Goal: Communication & Community: Share content

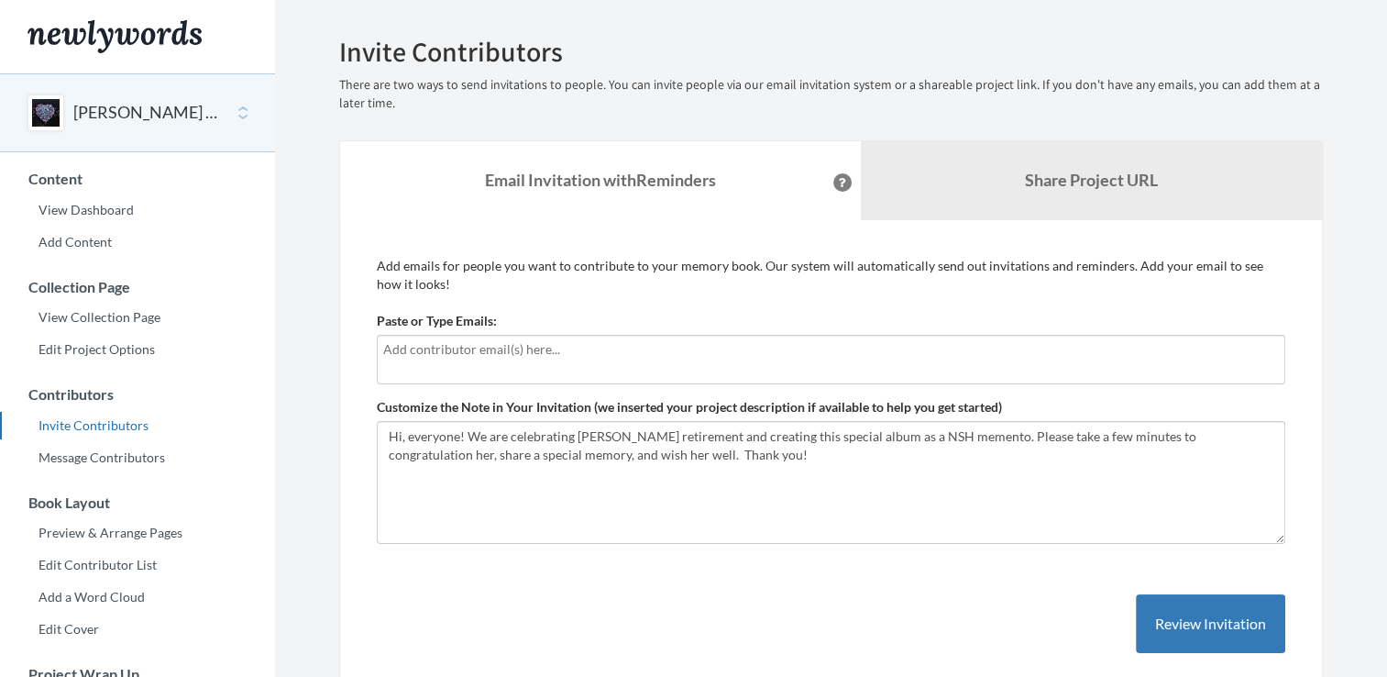
click at [565, 353] on input "text" at bounding box center [831, 349] width 896 height 20
type input "[PERSON_NAME][EMAIL_ADDRESS][PERSON_NAME][DOMAIN_NAME]"
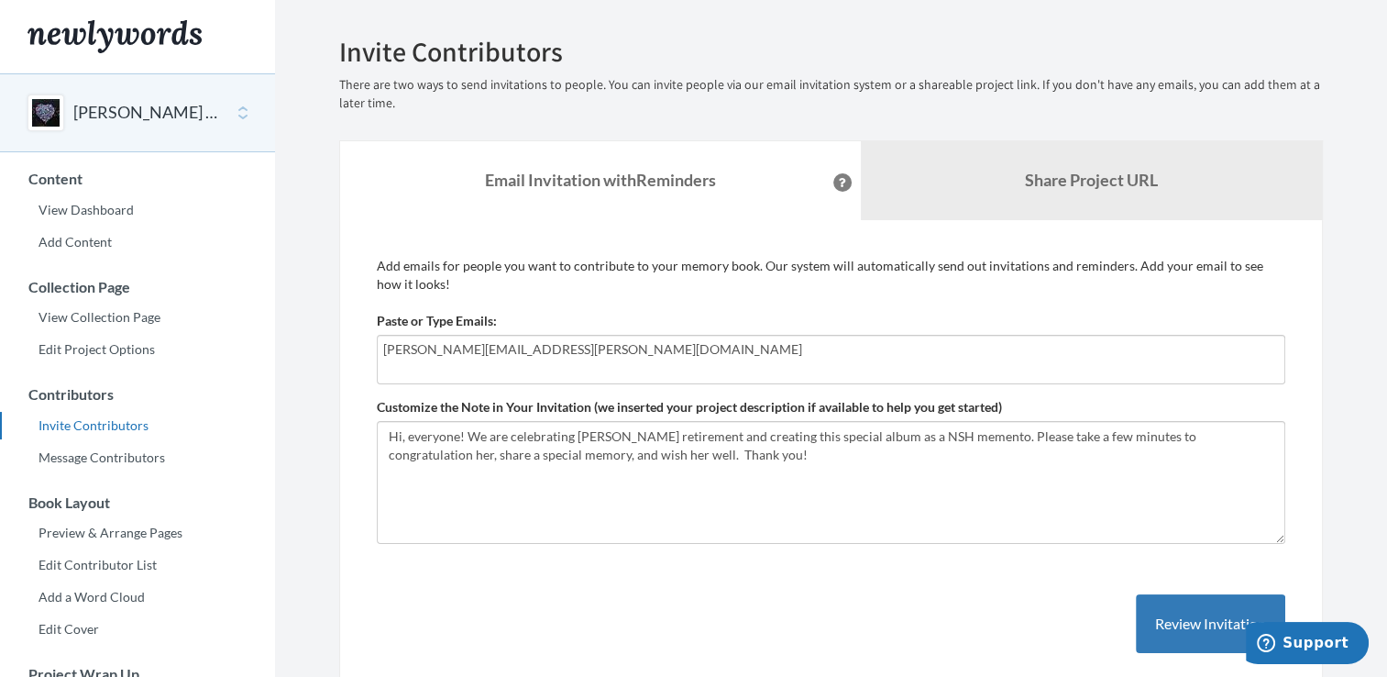
click at [603, 351] on input "[PERSON_NAME][EMAIL_ADDRESS][PERSON_NAME][DOMAIN_NAME]" at bounding box center [831, 349] width 896 height 20
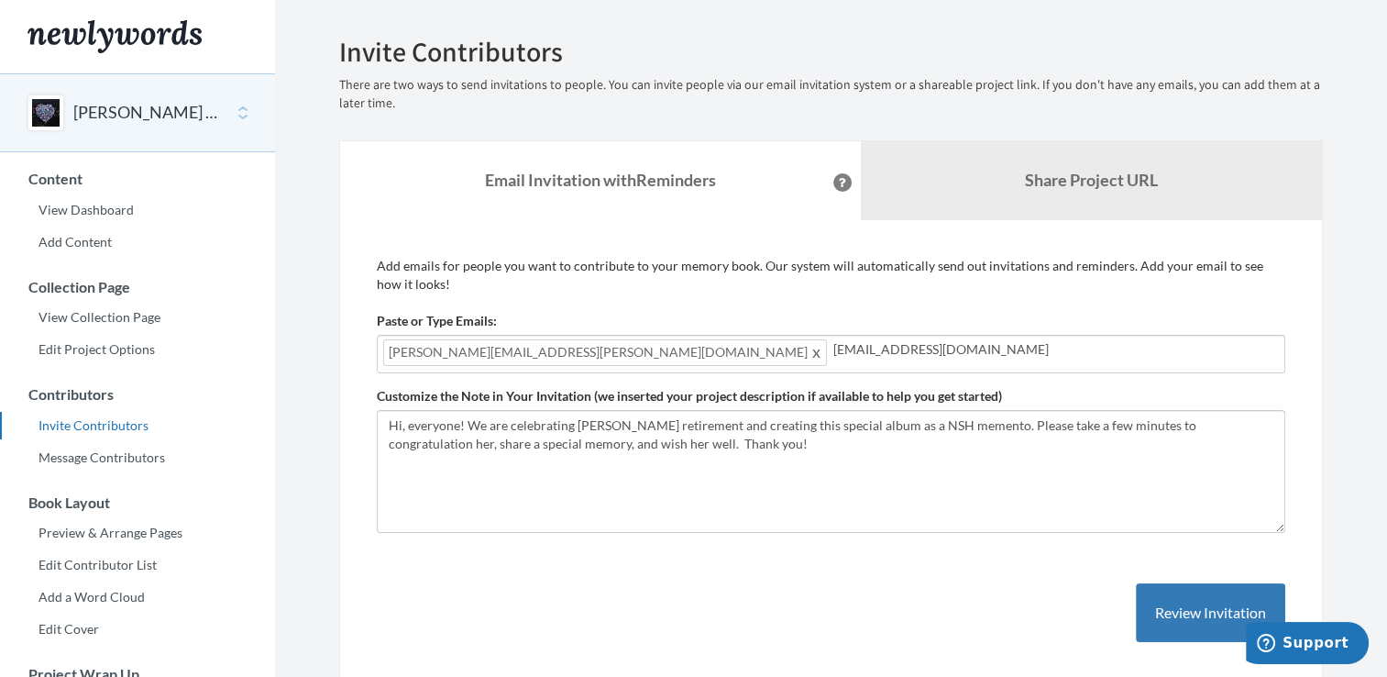
type input "[EMAIL_ADDRESS][DOMAIN_NAME]"
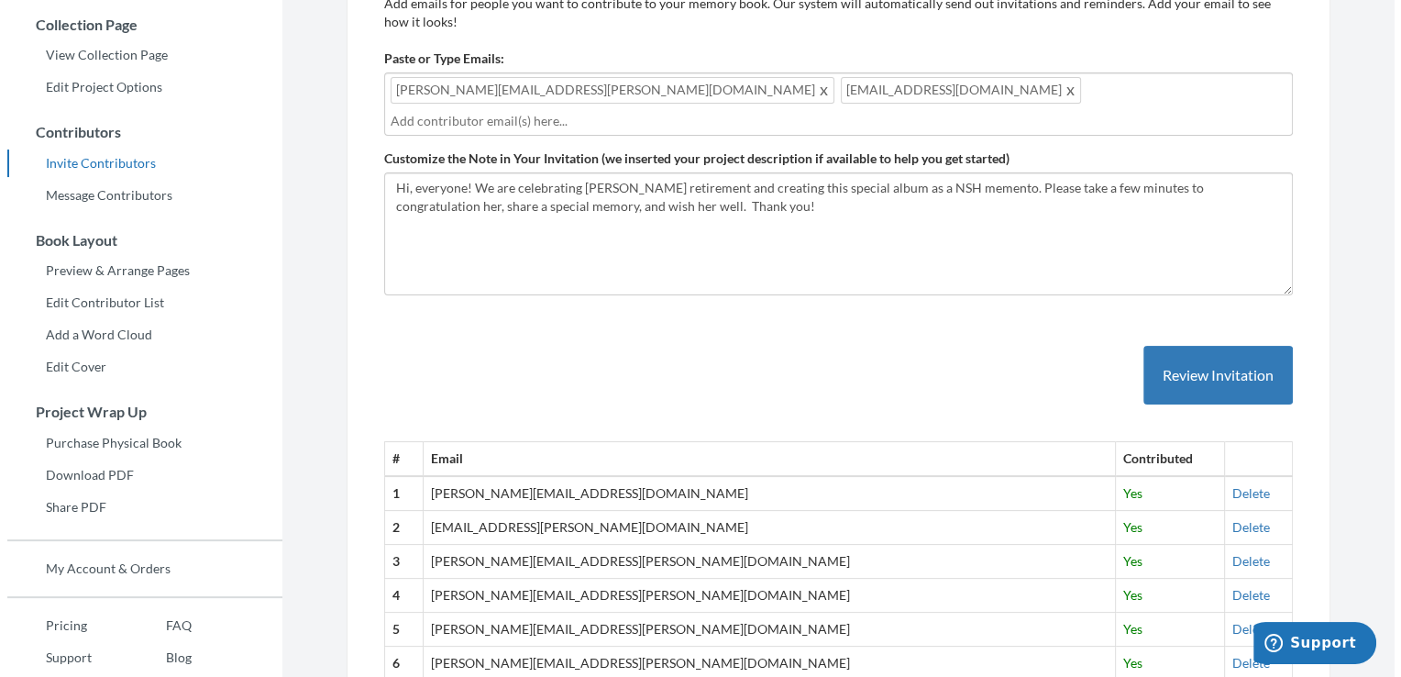
scroll to position [92, 0]
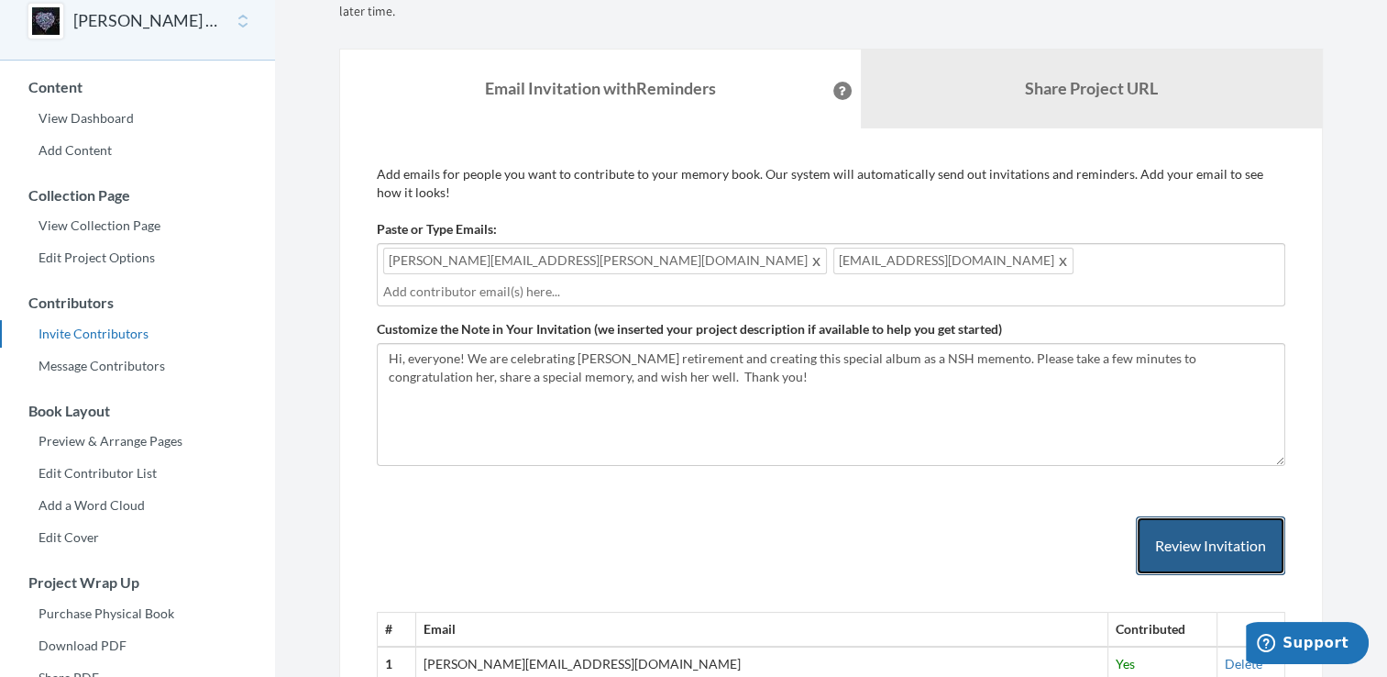
click at [1192, 516] on button "Review Invitation" at bounding box center [1210, 546] width 149 height 60
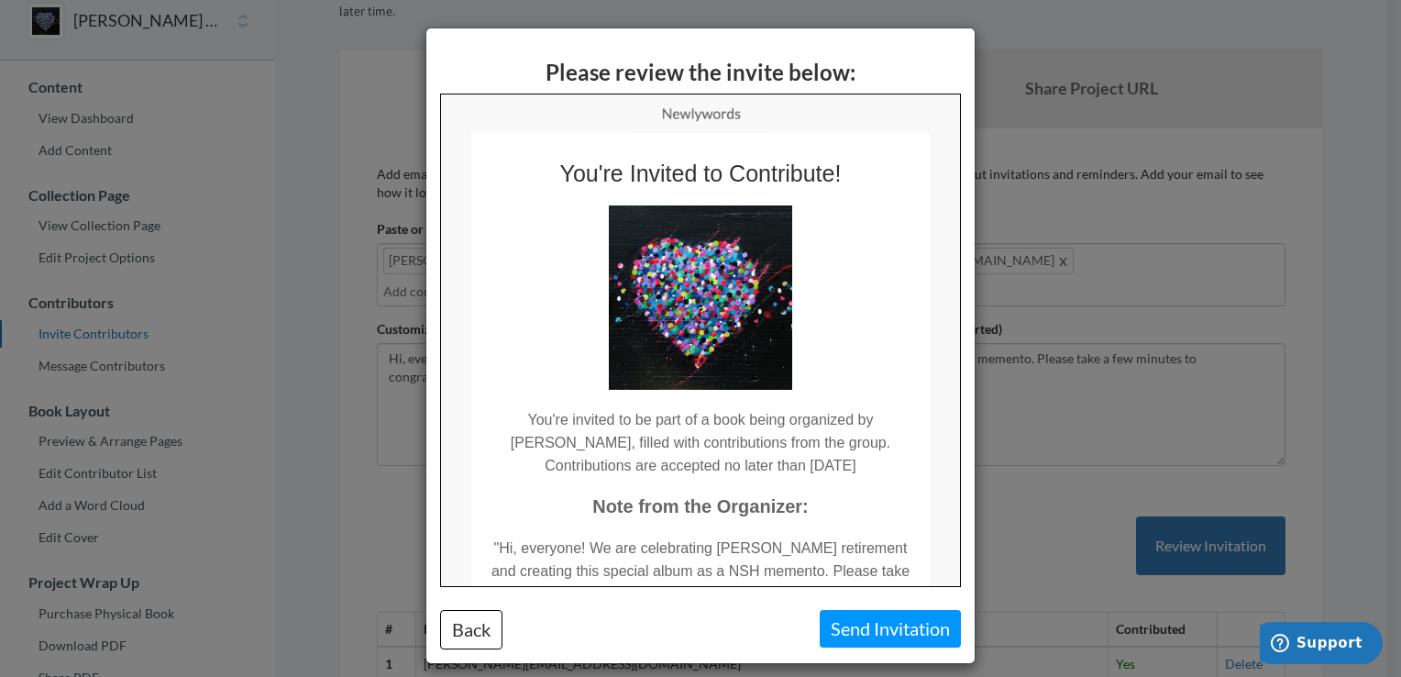
scroll to position [0, 0]
click at [862, 623] on button "Send Invitation" at bounding box center [890, 629] width 141 height 38
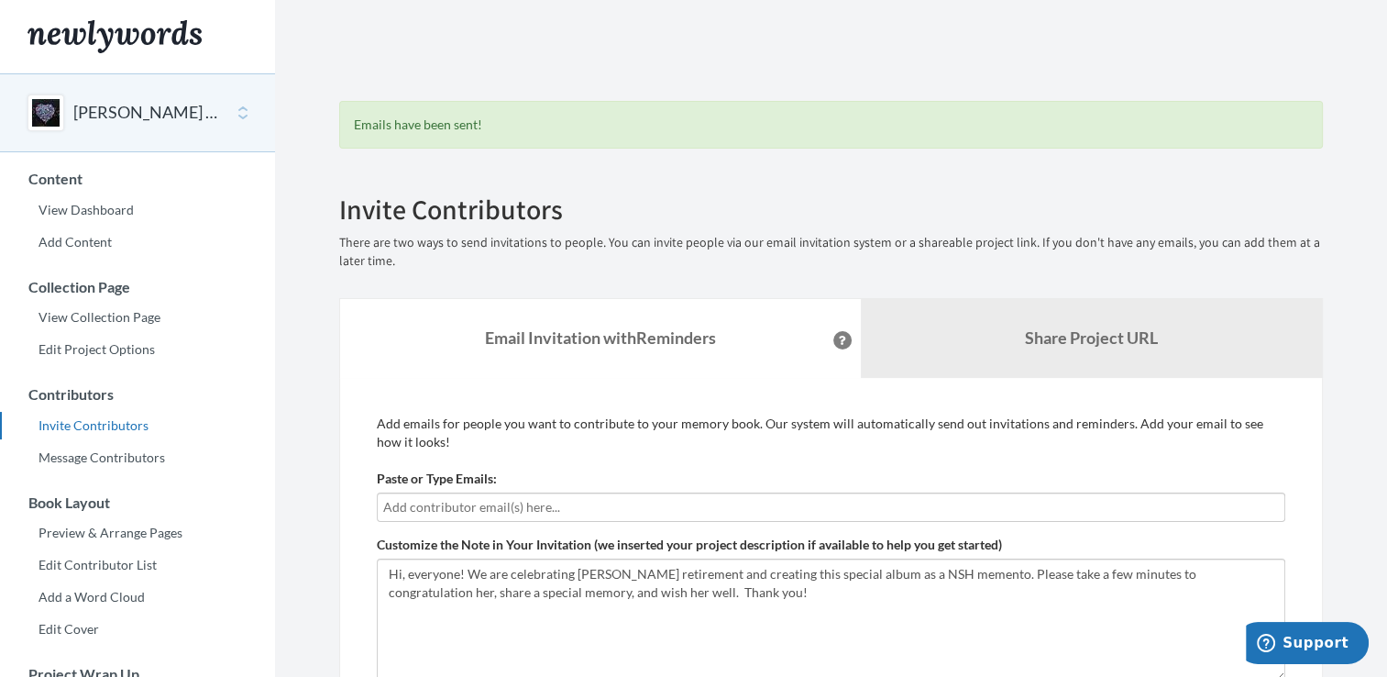
click at [165, 119] on button "[PERSON_NAME] Retirement" at bounding box center [147, 113] width 149 height 24
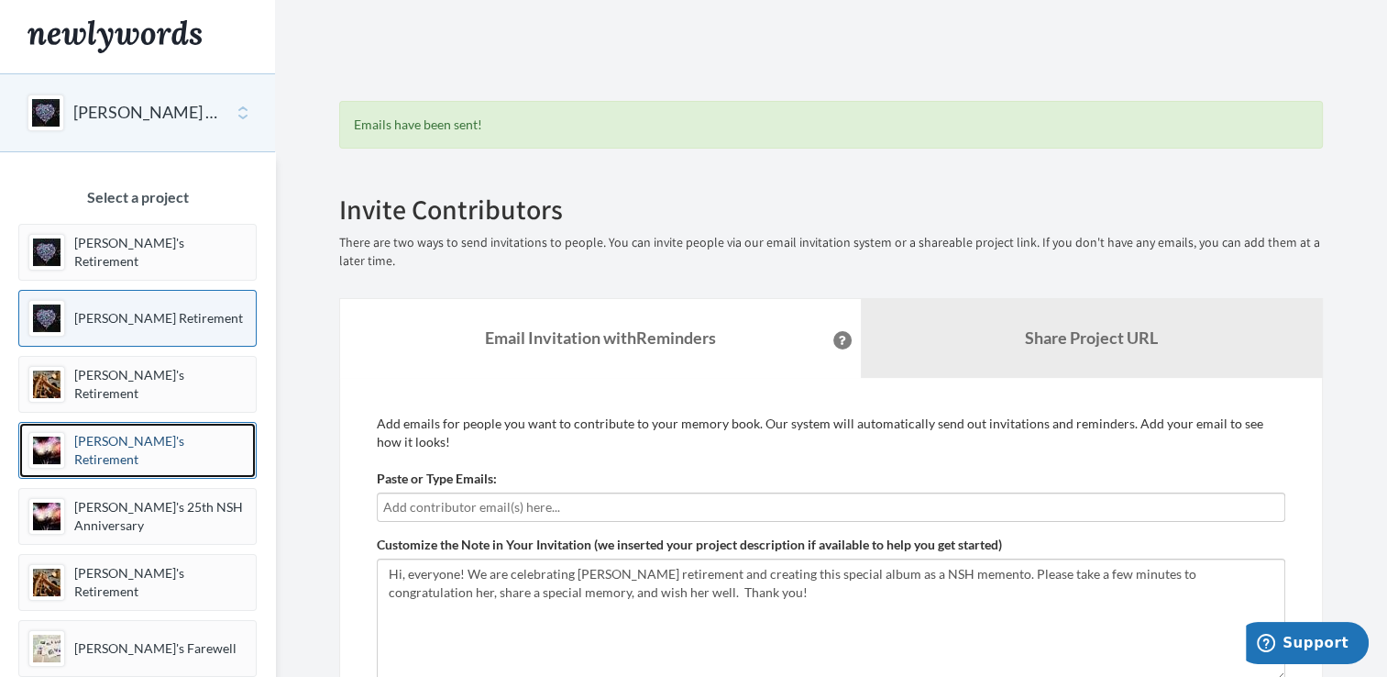
click at [116, 447] on p "[PERSON_NAME]'s Retirement" at bounding box center [160, 450] width 172 height 37
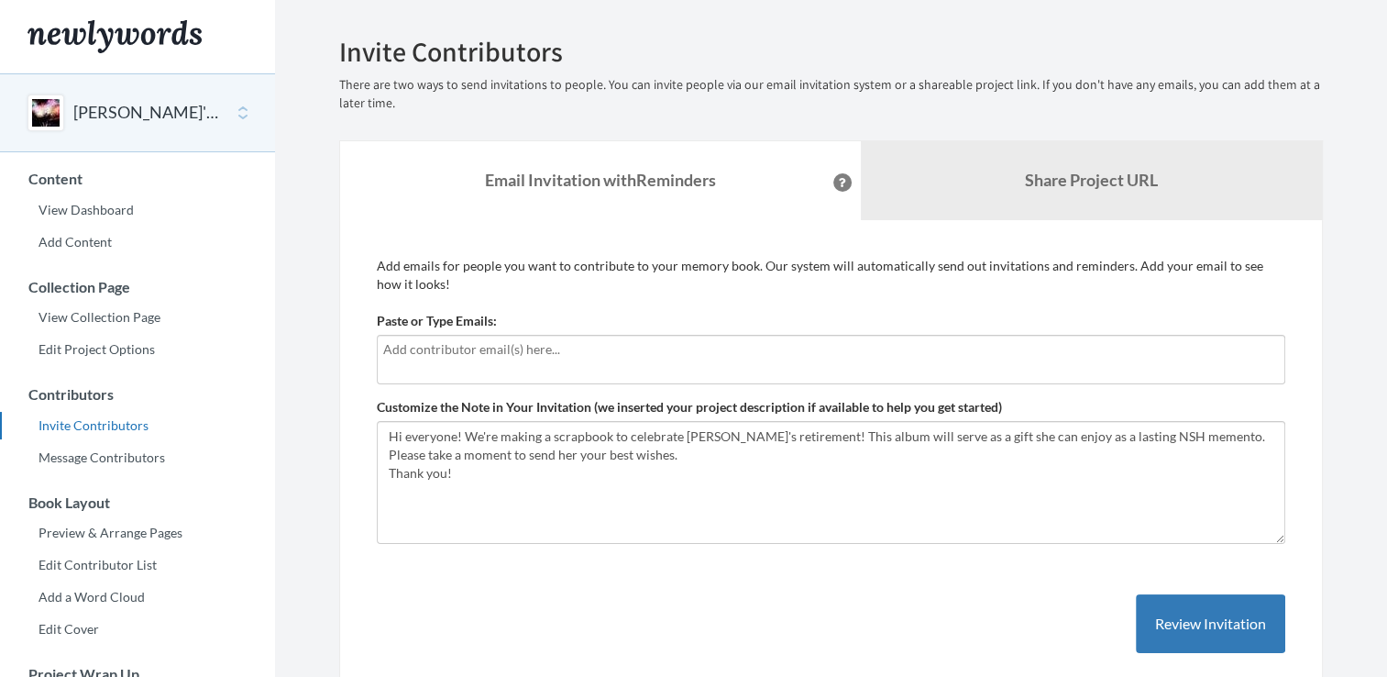
click at [497, 352] on input "text" at bounding box center [831, 349] width 896 height 20
type input "[PERSON_NAME]"
type input "[PERSON_NAME][EMAIL_ADDRESS][PERSON_NAME][DOMAIN_NAME]"
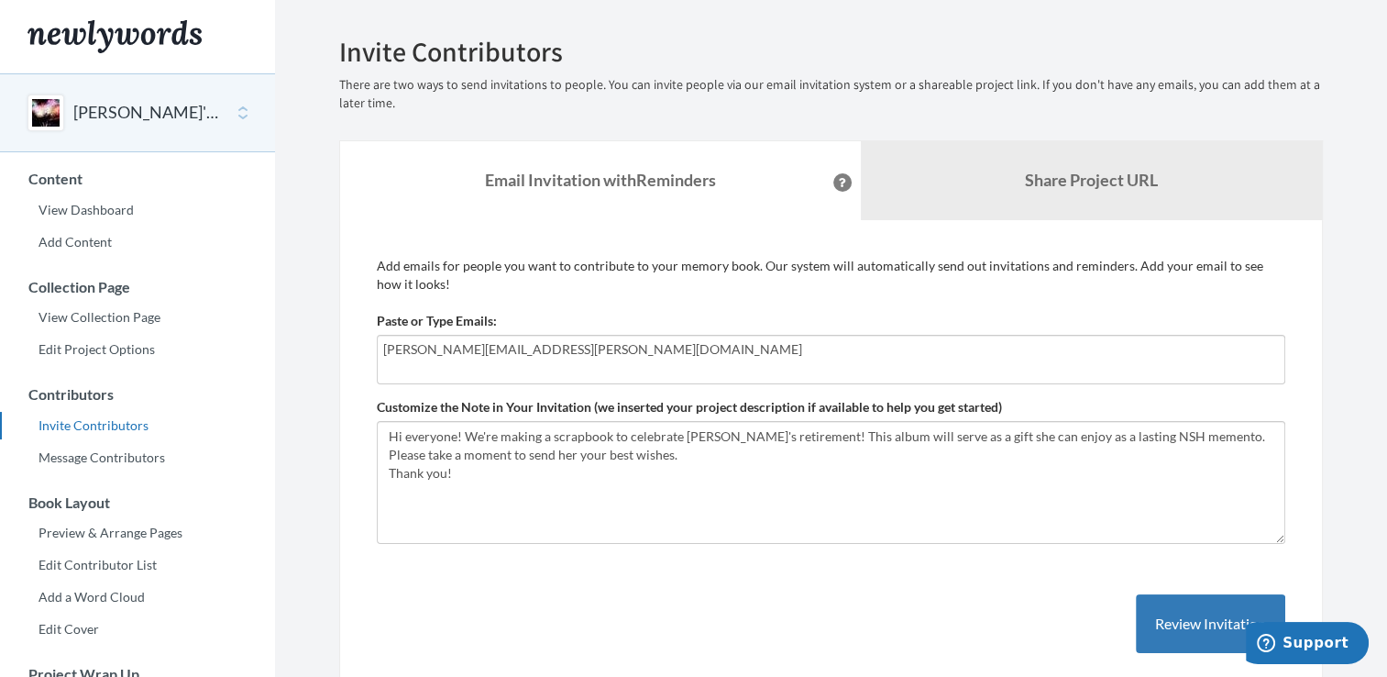
click at [554, 348] on input "[PERSON_NAME][EMAIL_ADDRESS][PERSON_NAME][DOMAIN_NAME]" at bounding box center [831, 349] width 896 height 20
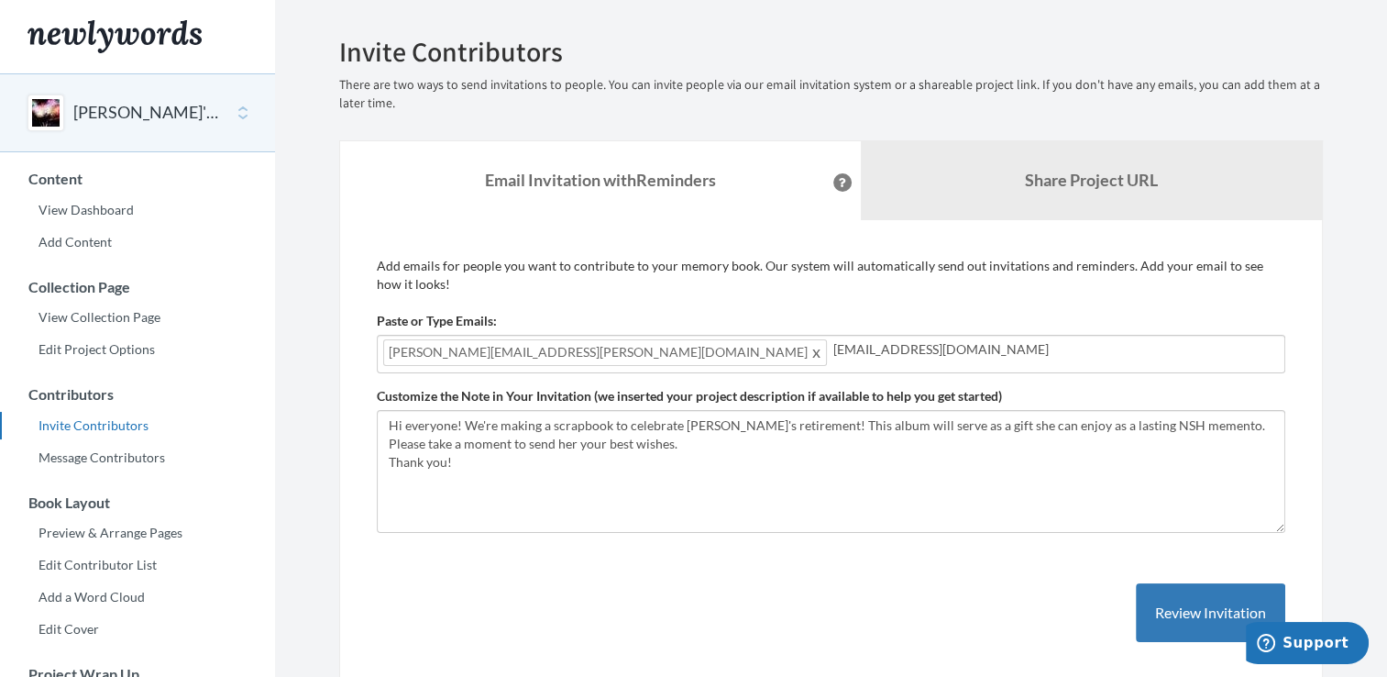
type input "katie.mullinix2@northside.com"
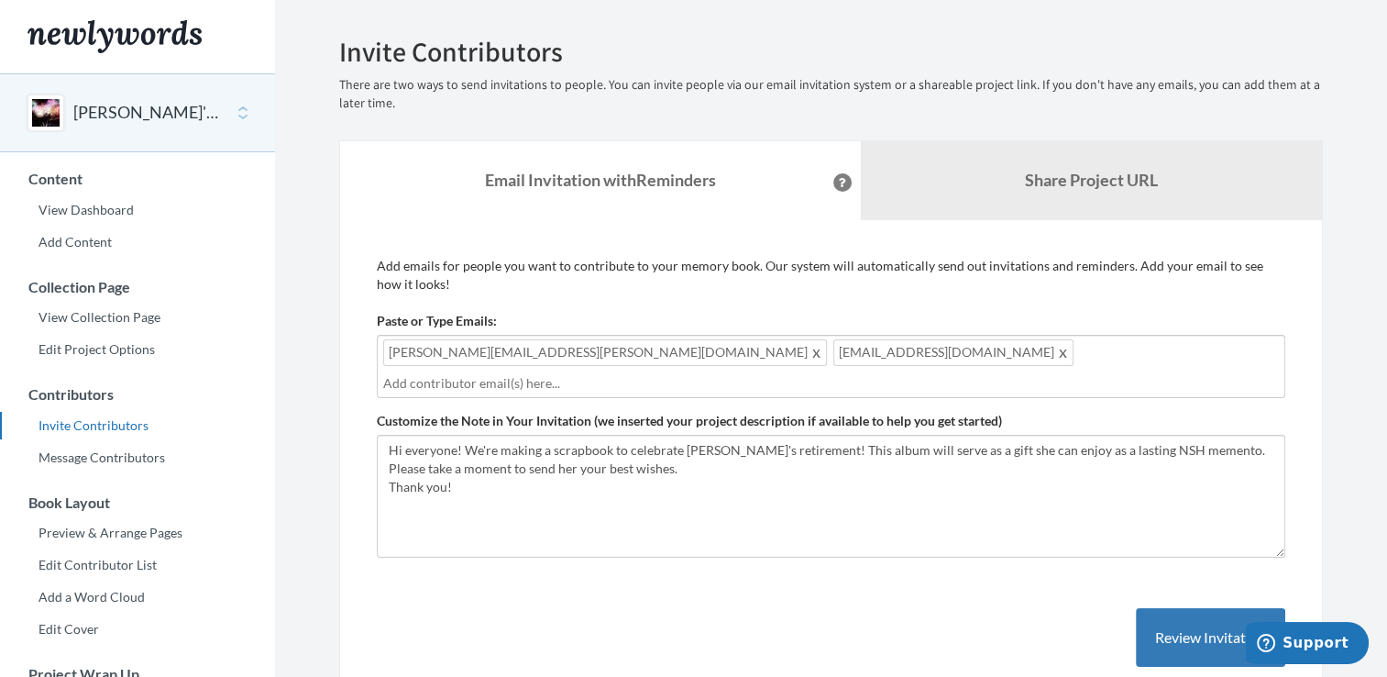
click at [833, 347] on span "katie.mullinix2@northside.com" at bounding box center [953, 352] width 240 height 27
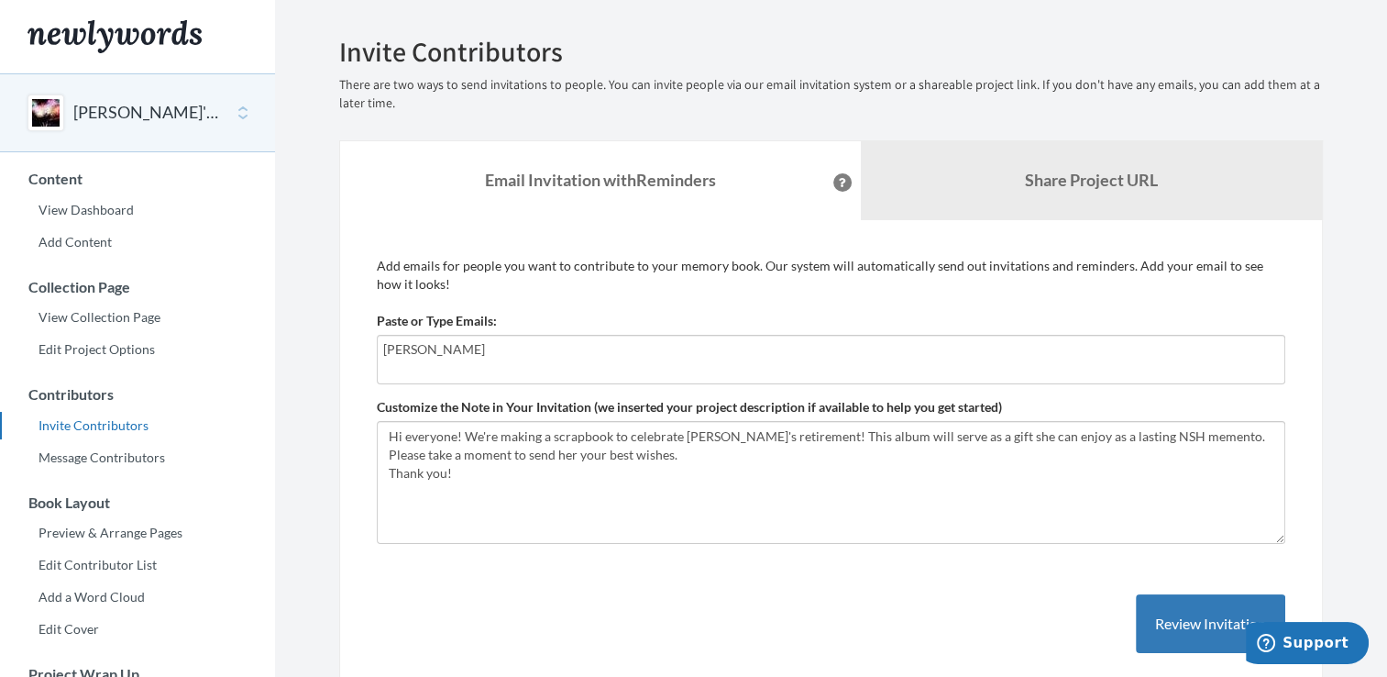
type input "[PERSON_NAME][EMAIL_ADDRESS][PERSON_NAME][DOMAIN_NAME]"
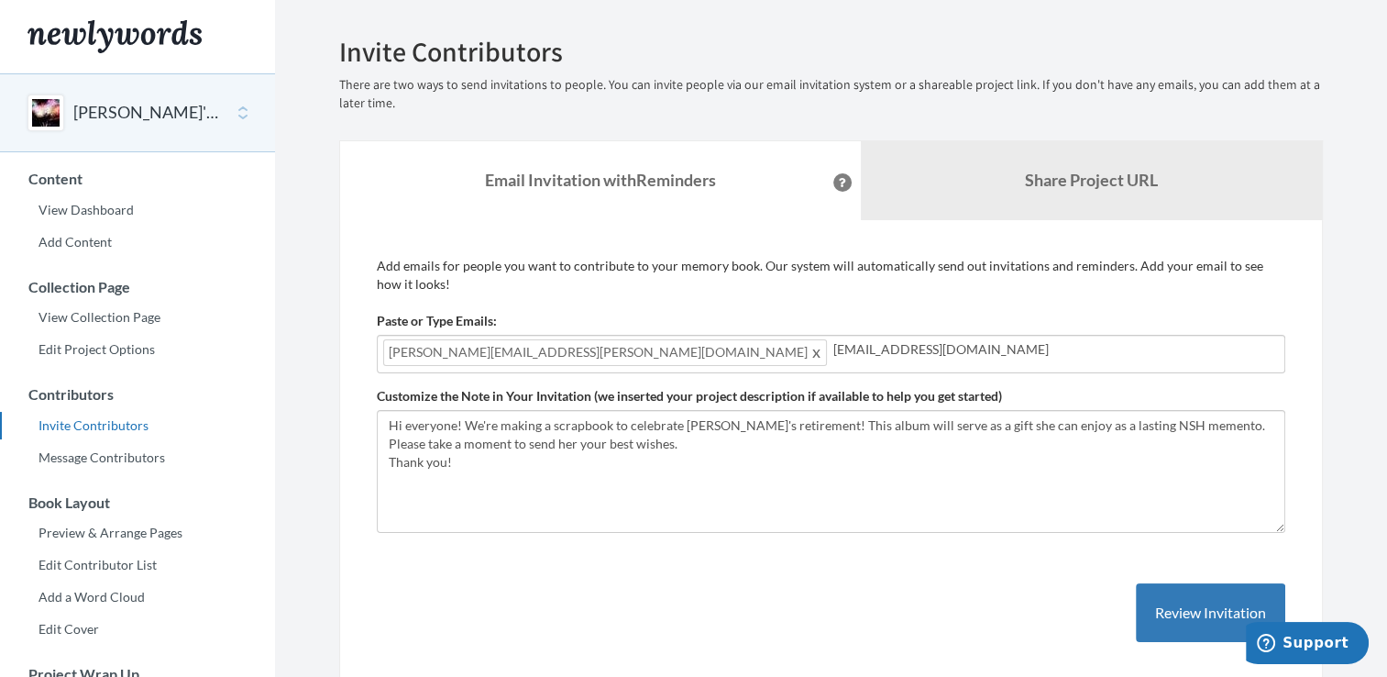
type input "[EMAIL_ADDRESS][DOMAIN_NAME]"
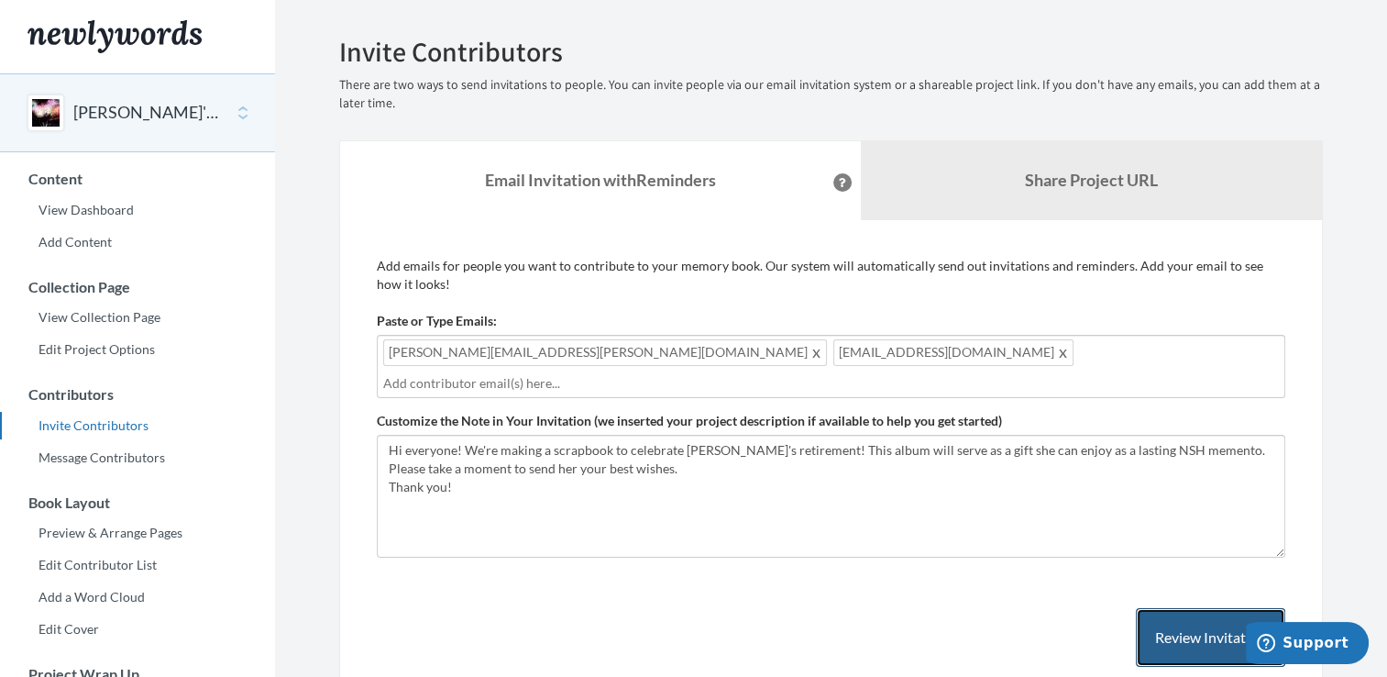
click at [1178, 611] on button "Review Invitation" at bounding box center [1210, 638] width 149 height 60
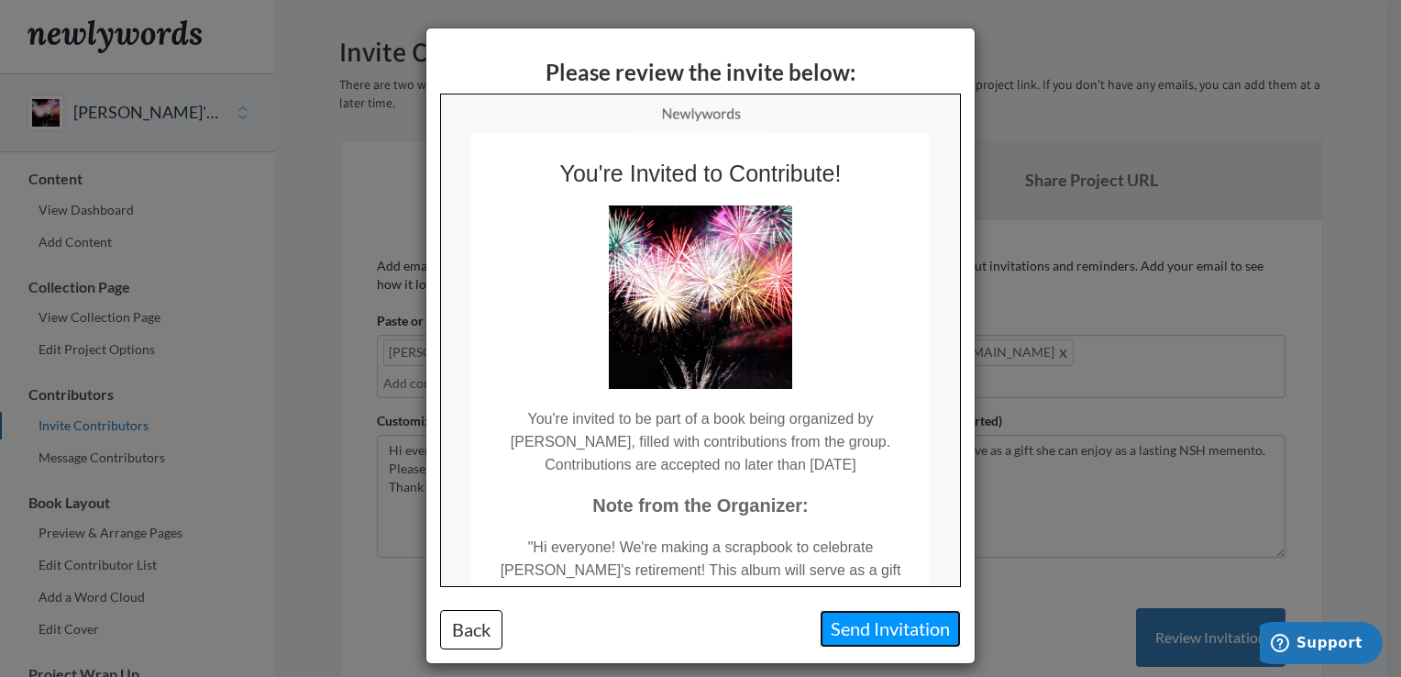
click at [880, 614] on button "Send Invitation" at bounding box center [890, 629] width 141 height 38
